Goal: Transaction & Acquisition: Obtain resource

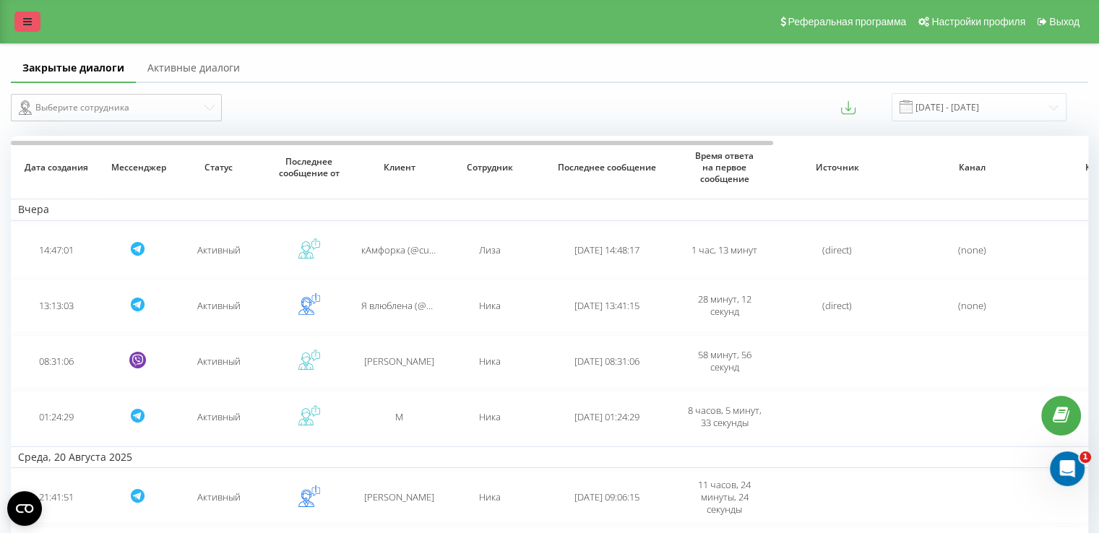
click at [26, 18] on icon at bounding box center [27, 22] width 9 height 10
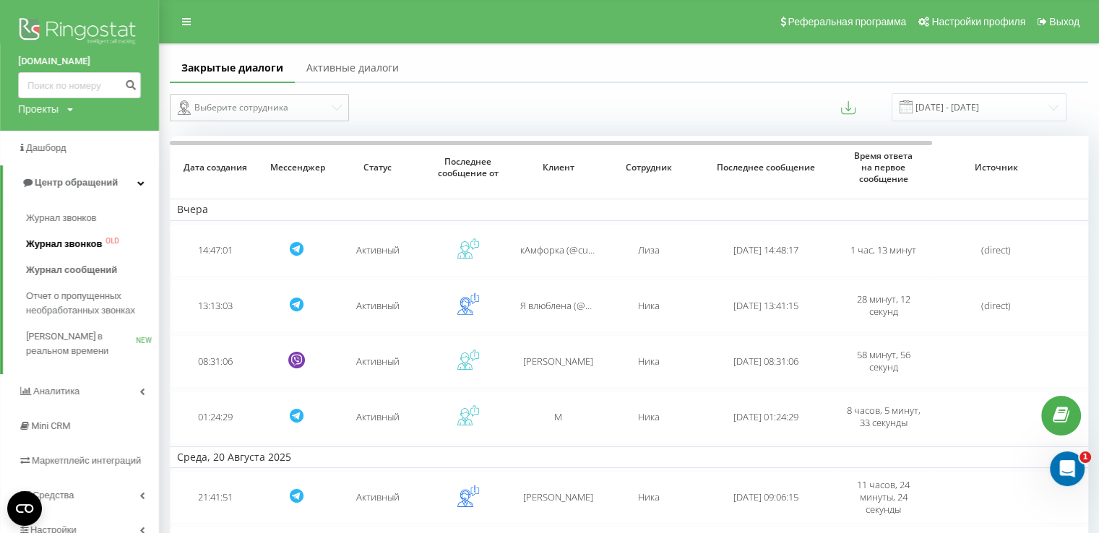
click at [72, 246] on span "Журнал звонков" at bounding box center [64, 244] width 76 height 14
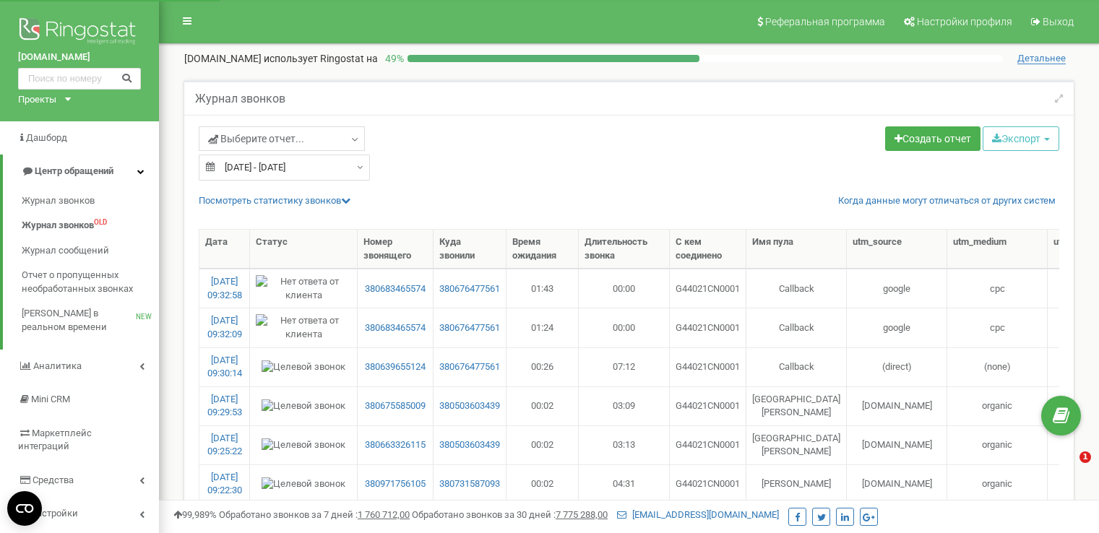
select select "50"
click at [315, 135] on link "Выберите отчет..." at bounding box center [282, 138] width 166 height 25
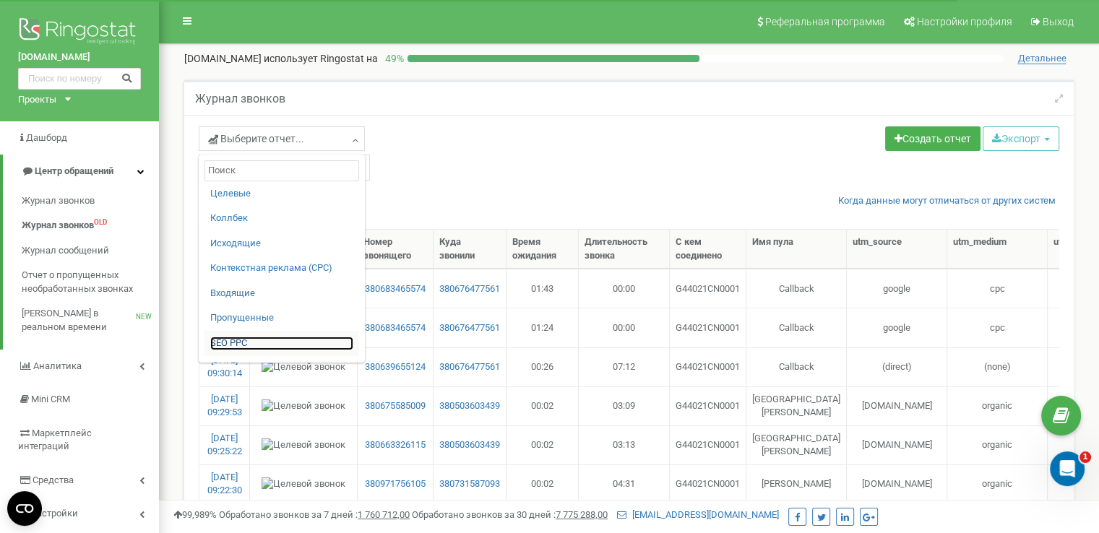
click at [229, 343] on link "SЕО PPС" at bounding box center [281, 344] width 143 height 14
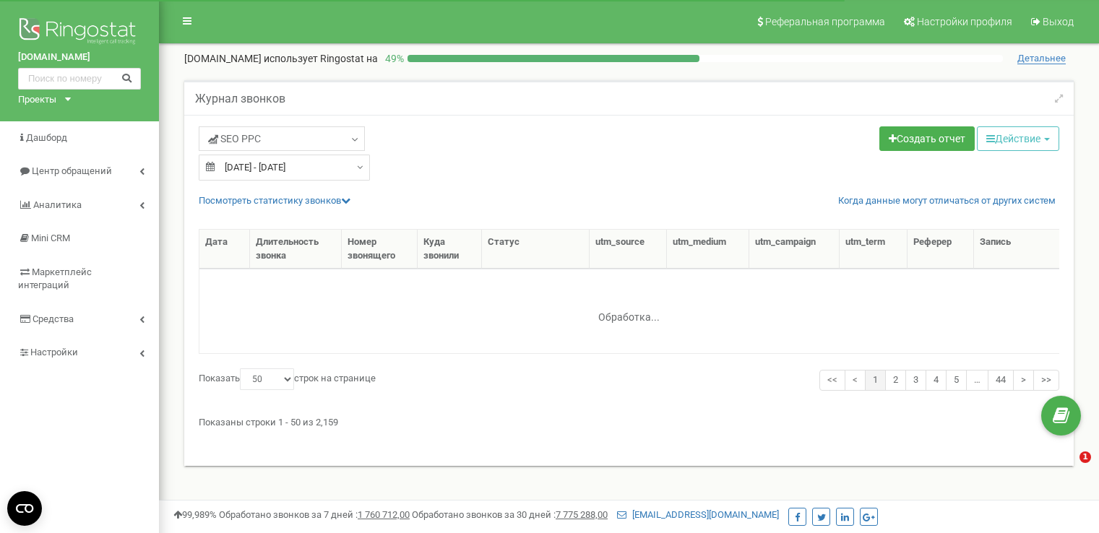
select select "50"
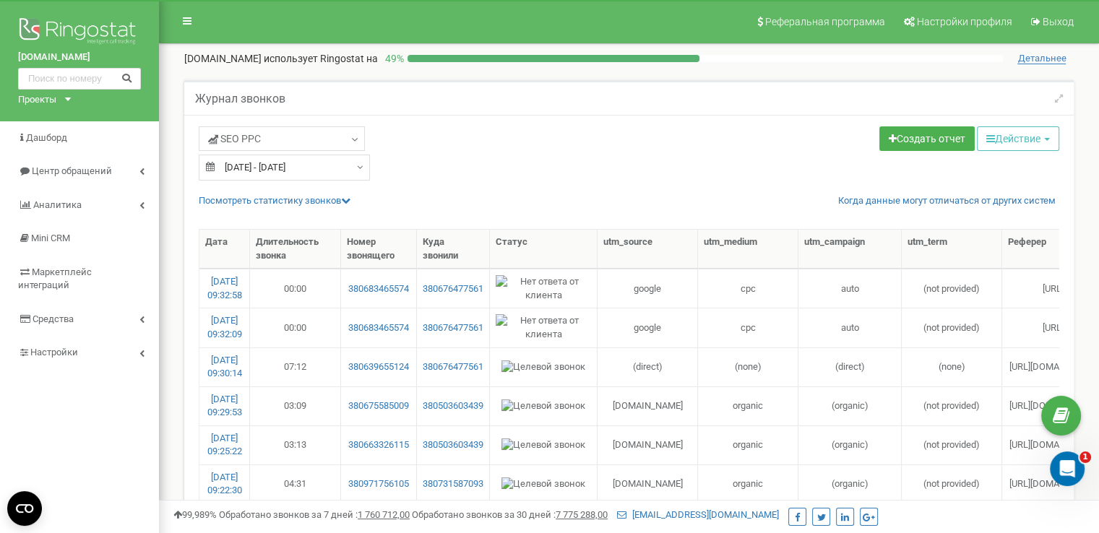
type input "[DATE]"
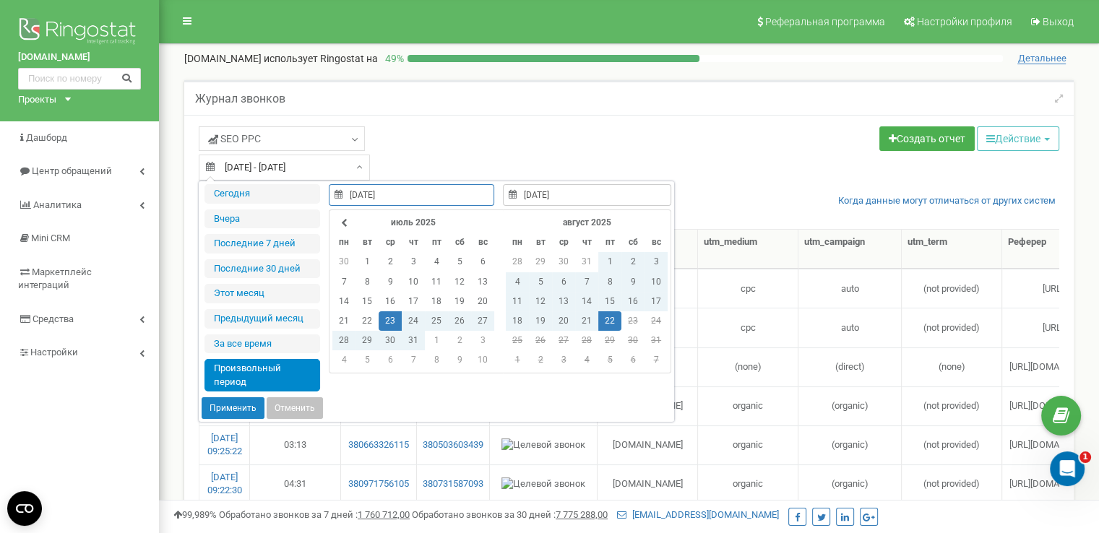
click at [350, 171] on div "[DATE] - [DATE]" at bounding box center [284, 168] width 171 height 26
type input "[DATE]"
click at [587, 319] on td "21" at bounding box center [586, 321] width 23 height 20
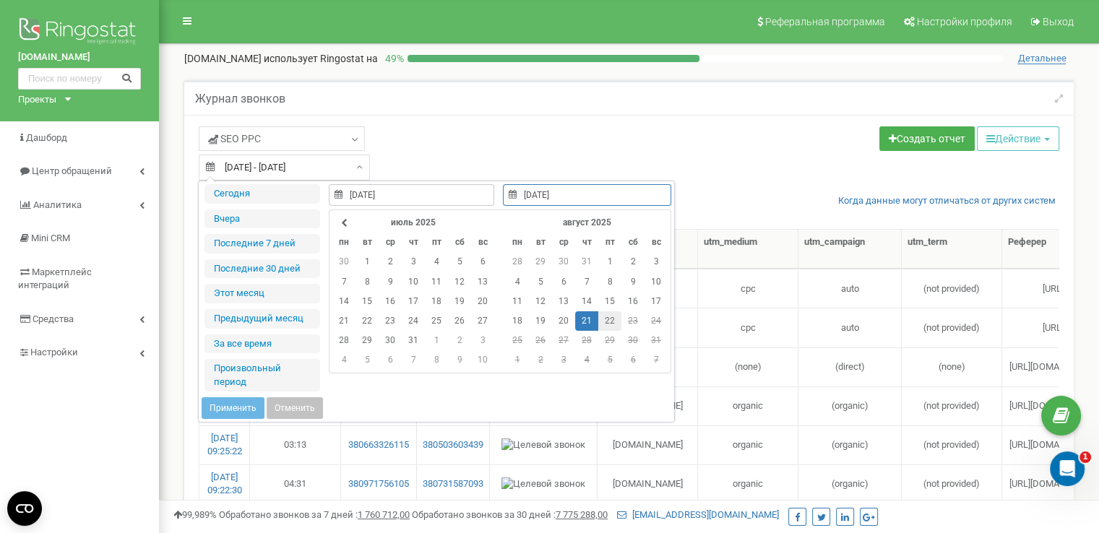
drag, startPoint x: 587, startPoint y: 319, endPoint x: 602, endPoint y: 322, distance: 15.4
click at [602, 322] on tr "18 19 20 21 22 23 24" at bounding box center [587, 321] width 162 height 20
type input "[DATE]"
click at [602, 322] on td "22" at bounding box center [609, 321] width 23 height 20
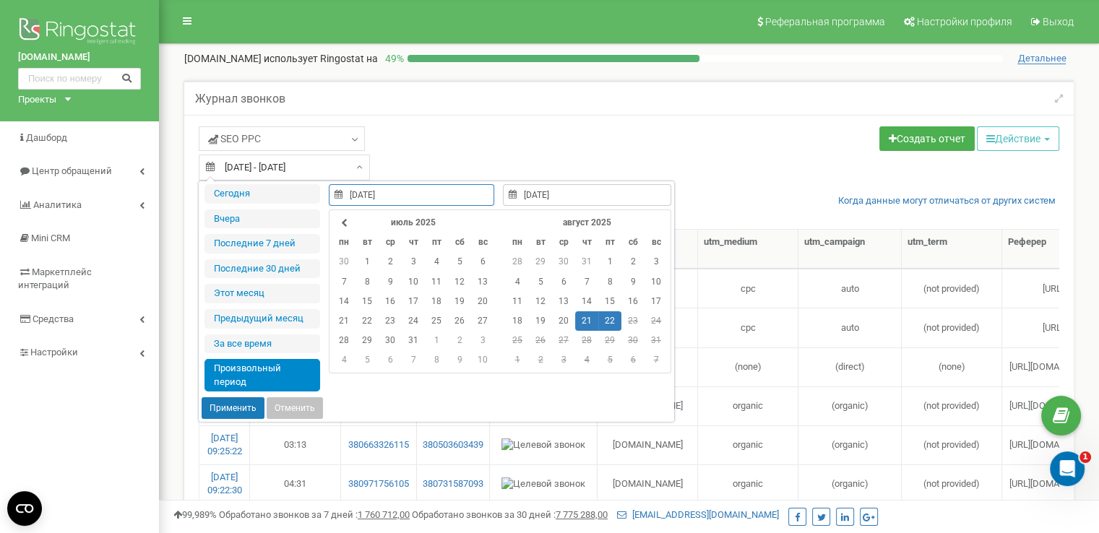
type input "[DATE]"
click at [236, 405] on button "Применить" at bounding box center [233, 408] width 63 height 22
type input "[DATE] - [DATE]"
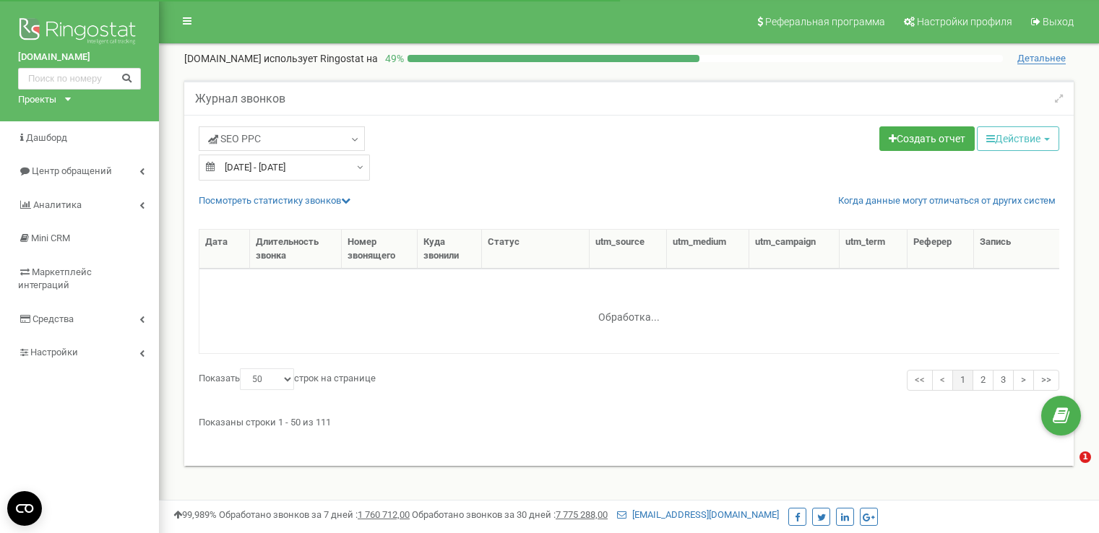
select select "50"
click at [1049, 135] on button "Действие" at bounding box center [1018, 138] width 82 height 25
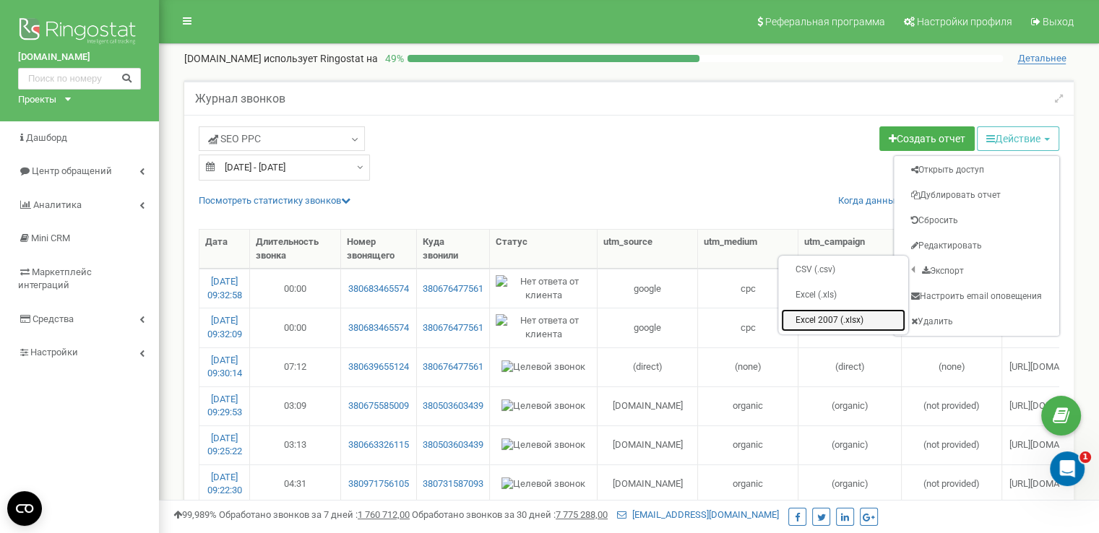
click at [800, 319] on link "Excel 2007 (.xlsx)" at bounding box center [843, 320] width 124 height 22
